Goal: Check status: Check status

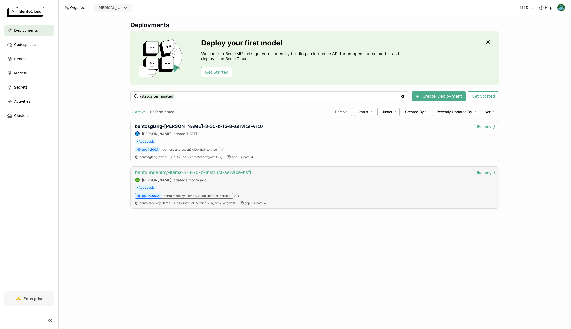
click at [217, 172] on link "bentolmdeploy-llama-3-3-70-b-instruct-service-hsff" at bounding box center [193, 172] width 117 height 5
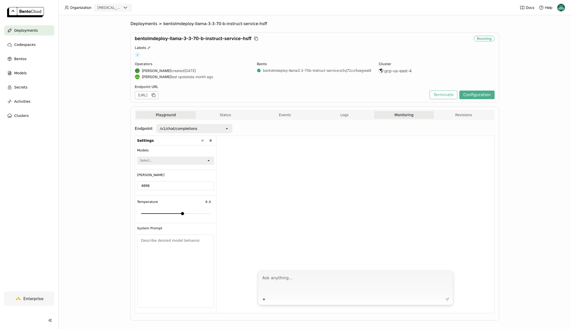
click at [407, 117] on button "Monitoring" at bounding box center [404, 115] width 60 height 8
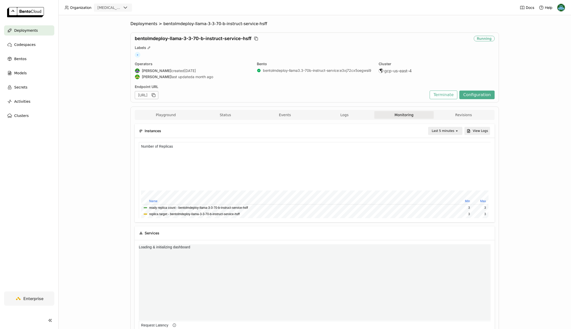
scroll to position [76, 117]
click at [453, 132] on div "Last 5 minutes" at bounding box center [443, 130] width 23 height 5
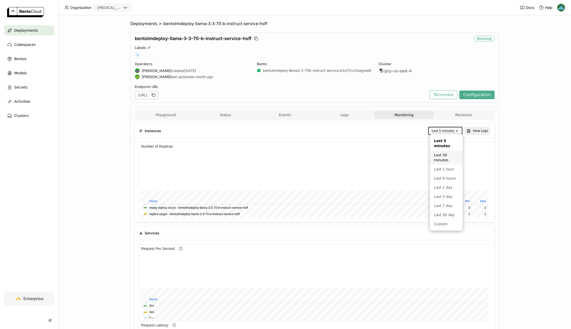
scroll to position [76, 176]
click at [442, 187] on div "Last 1 day" at bounding box center [446, 187] width 25 height 5
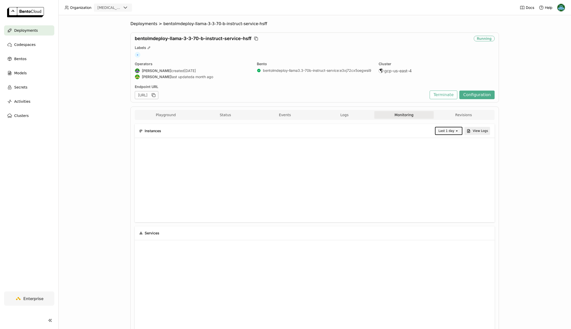
scroll to position [0, 0]
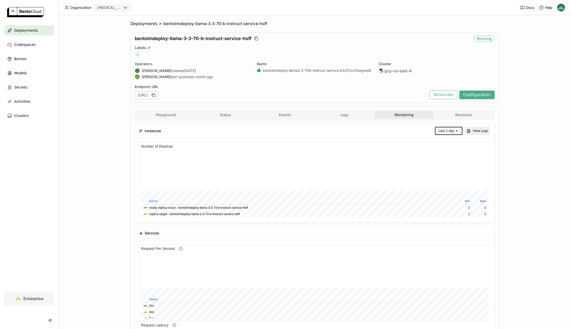
click at [456, 132] on div "open" at bounding box center [458, 130] width 7 height 7
click at [446, 209] on div "Last 3 day" at bounding box center [449, 214] width 18 height 10
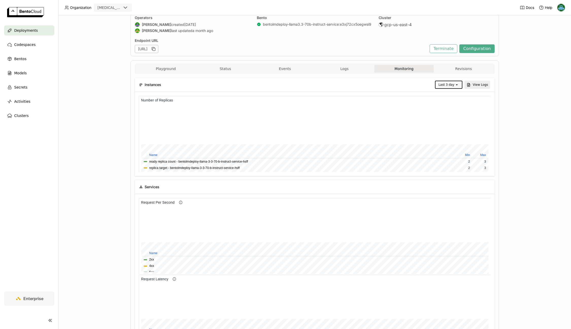
click at [455, 87] on div "open" at bounding box center [458, 84] width 7 height 7
click at [442, 122] on div "Last 1 hour" at bounding box center [449, 126] width 18 height 10
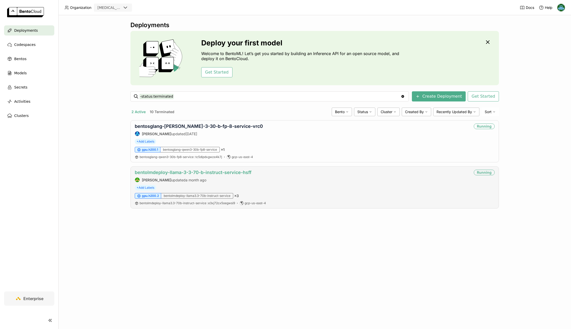
click at [201, 170] on link "bentolmdeploy-llama-3-3-70-b-instruct-service-hsff" at bounding box center [193, 172] width 117 height 5
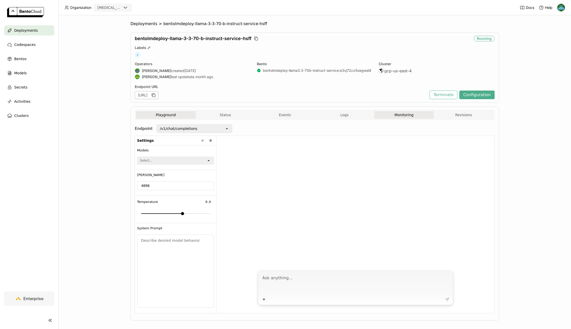
click at [397, 115] on button "Monitoring" at bounding box center [404, 115] width 60 height 8
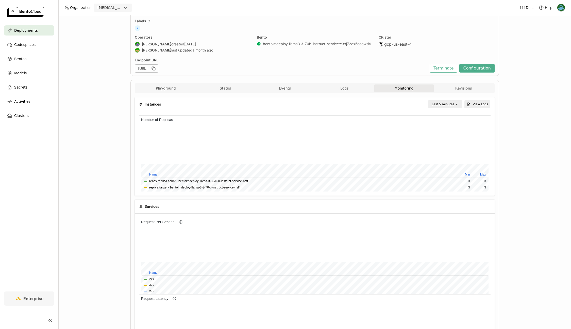
click at [445, 104] on div "Last 5 minutes" at bounding box center [443, 104] width 23 height 5
click at [439, 169] on div "Last 3 day" at bounding box center [446, 169] width 25 height 5
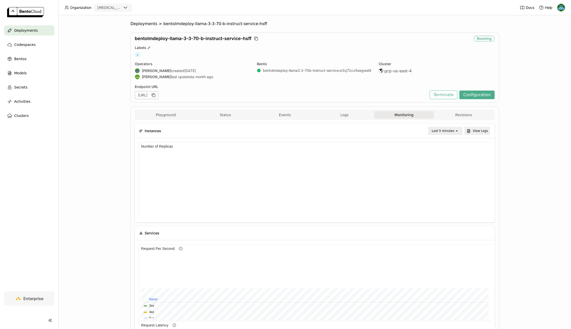
scroll to position [76, 352]
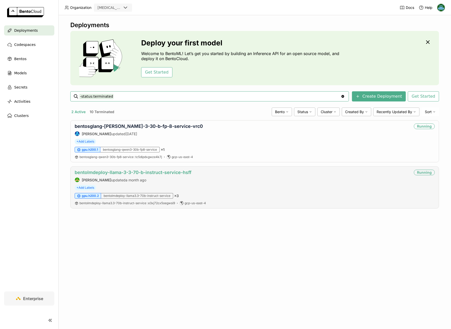
click at [148, 172] on link "bentolmdeploy-llama-3-3-70-b-instruct-service-hsff" at bounding box center [133, 172] width 117 height 5
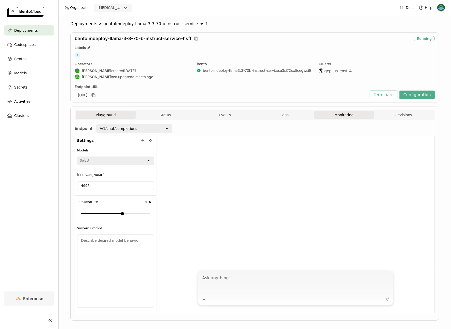
click at [346, 114] on button "Monitoring" at bounding box center [344, 115] width 60 height 8
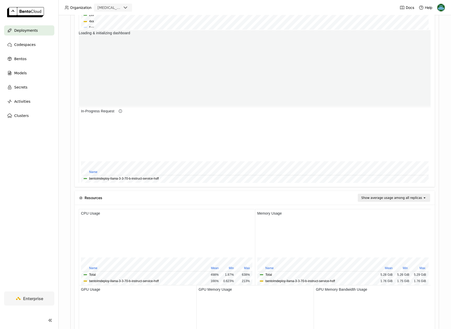
scroll to position [76, 117]
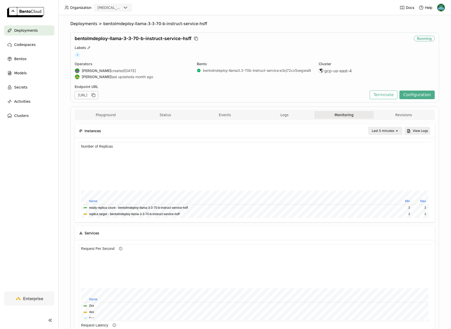
click at [393, 131] on div "Last 5 minutes" at bounding box center [382, 130] width 23 height 5
click at [390, 155] on div "Last 30 minutes" at bounding box center [386, 157] width 25 height 10
